Goal: Transaction & Acquisition: Purchase product/service

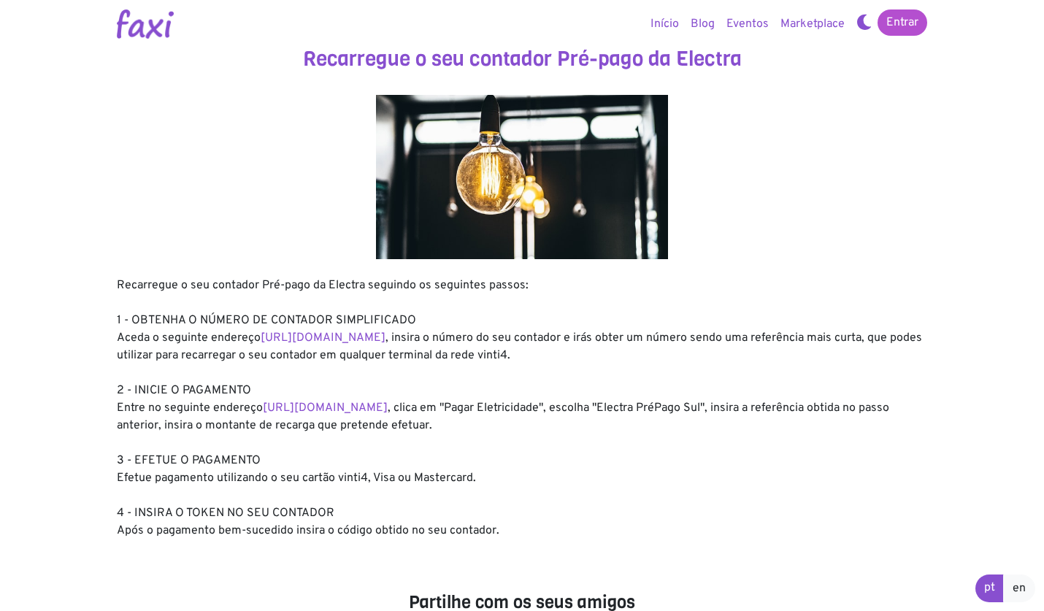
click at [902, 31] on link "Entrar" at bounding box center [903, 22] width 50 height 26
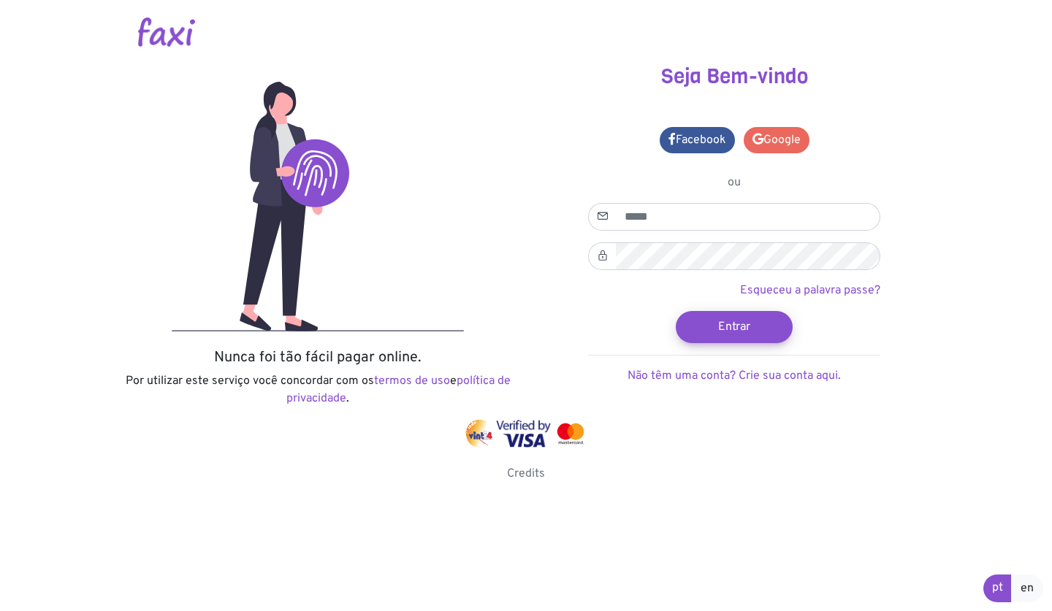
click at [776, 145] on link "Google" at bounding box center [776, 140] width 66 height 26
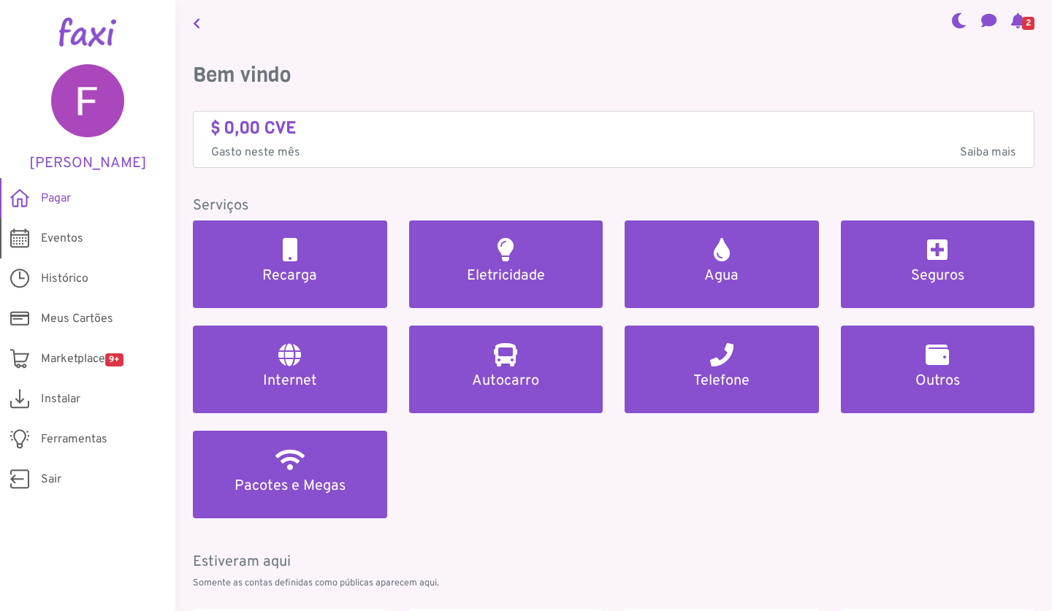
click at [89, 231] on link "Eventos" at bounding box center [87, 238] width 175 height 40
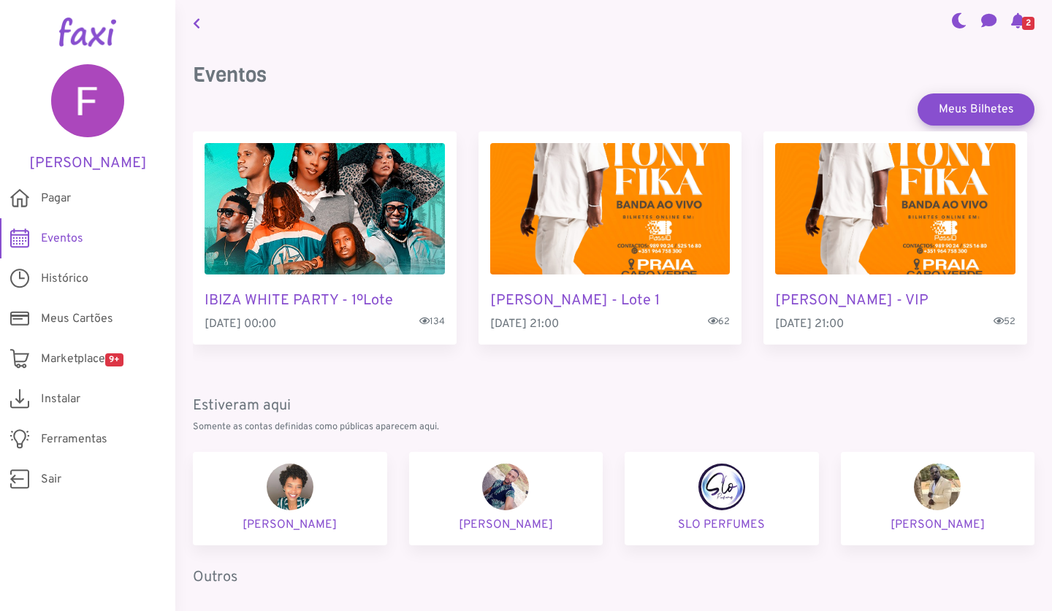
click at [1011, 21] on icon at bounding box center [1018, 21] width 14 height 12
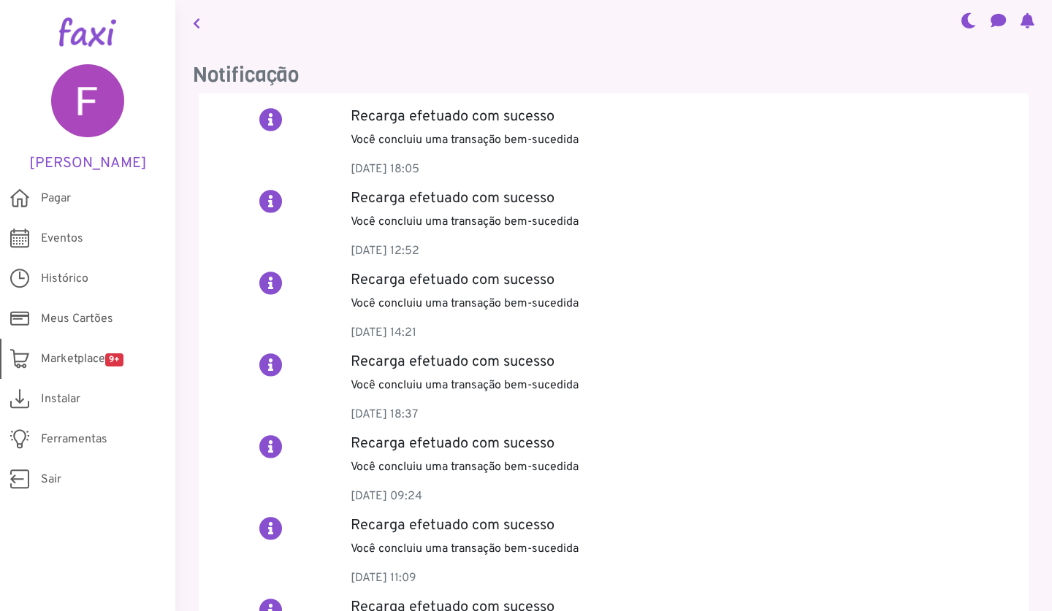
click at [75, 352] on span "Marketplace 9+" at bounding box center [82, 360] width 83 height 18
click at [58, 234] on span "Eventos" at bounding box center [62, 239] width 42 height 18
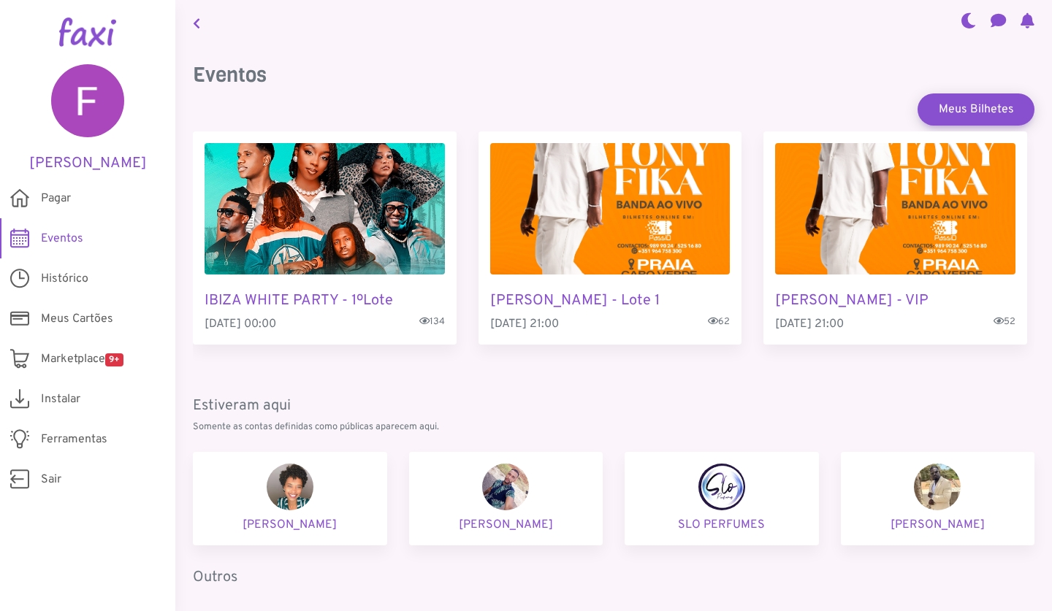
click at [763, 380] on div "Eventos Meus Bilhetes IBIZA WHITE PARTY - 1ºLote 09 Aug 2025, 00:00 134 TONY FI…" at bounding box center [613, 407] width 841 height 689
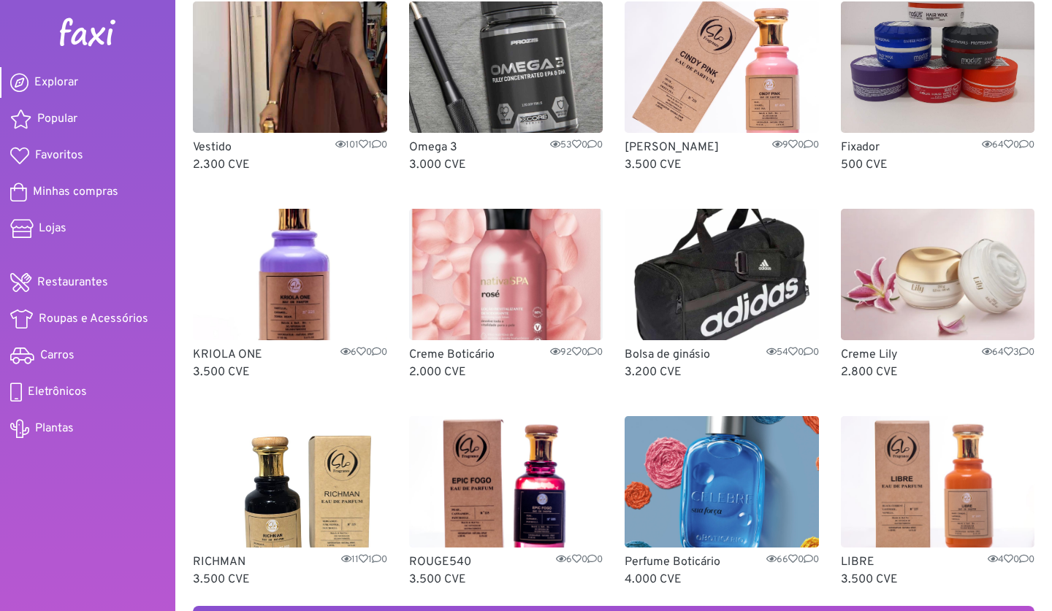
scroll to position [315, 0]
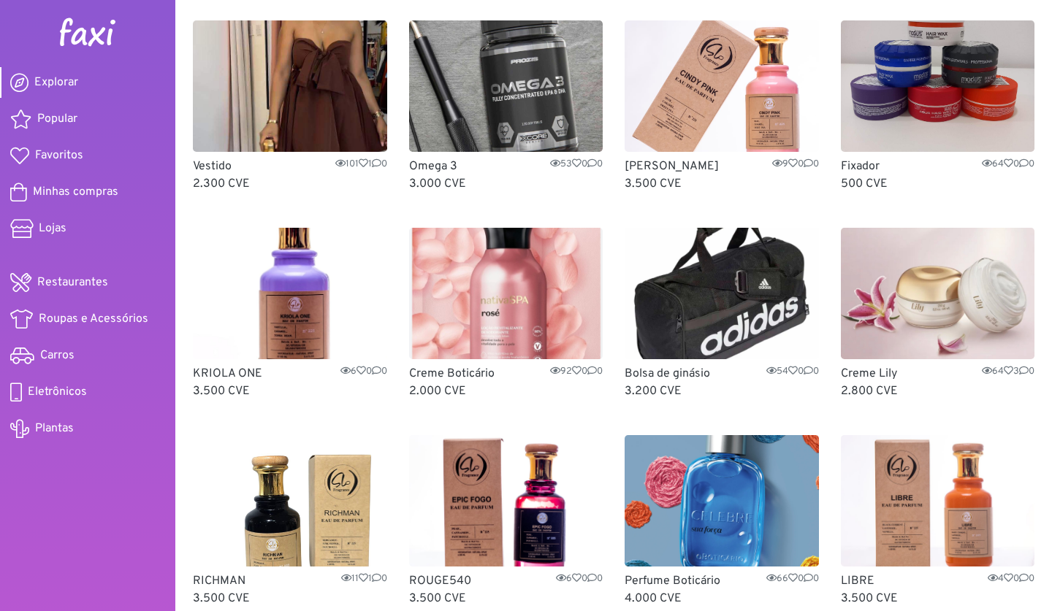
click at [799, 301] on img at bounding box center [721, 293] width 194 height 131
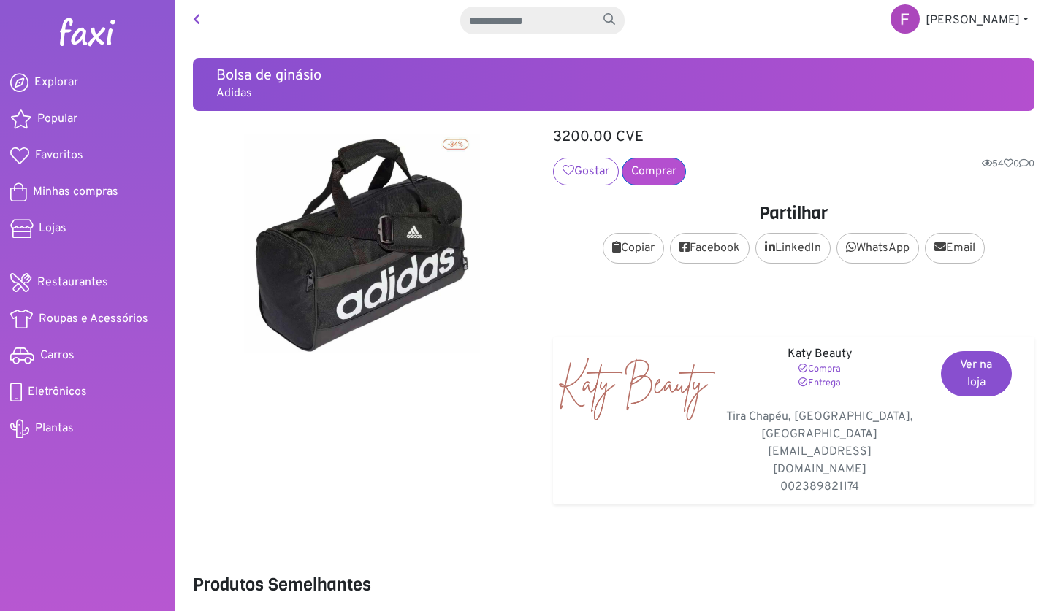
click at [648, 170] on link "Comprar" at bounding box center [653, 172] width 64 height 28
